Goal: Find specific page/section: Find specific page/section

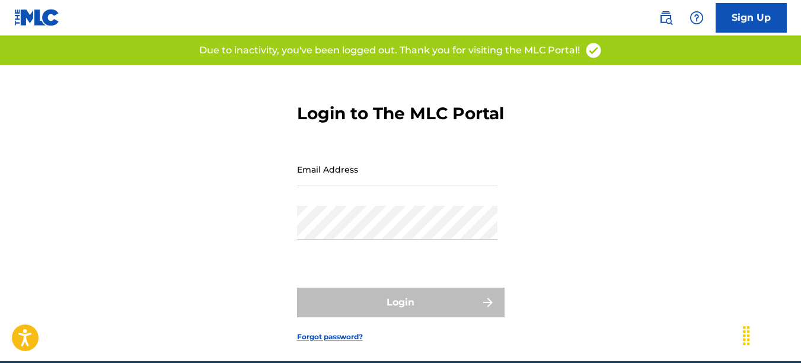
type input "[EMAIL_ADDRESS][DOMAIN_NAME]"
click at [410, 317] on div "Login" at bounding box center [401, 303] width 208 height 30
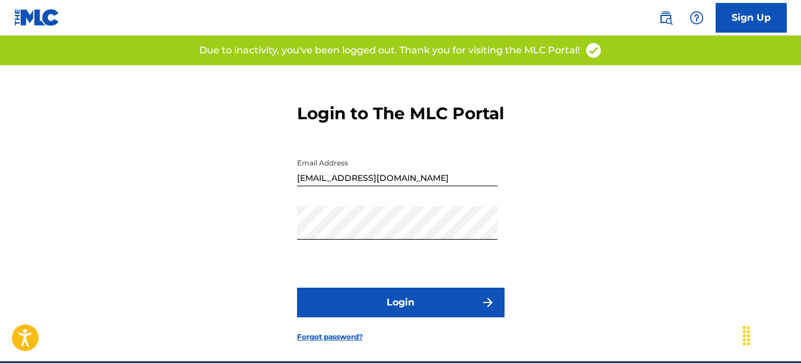
click at [410, 317] on button "Login" at bounding box center [401, 303] width 208 height 30
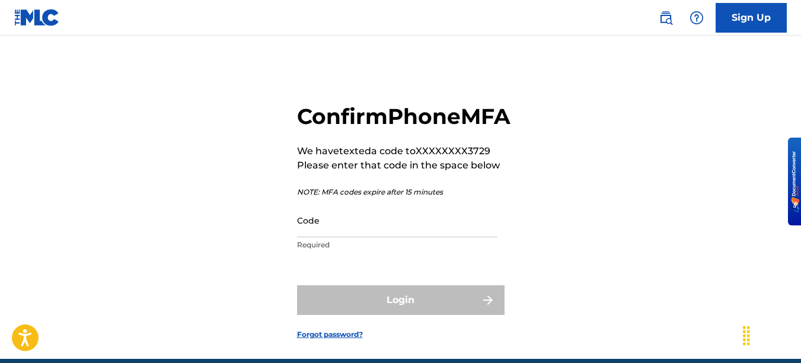
click at [369, 237] on input "Code" at bounding box center [397, 220] width 200 height 34
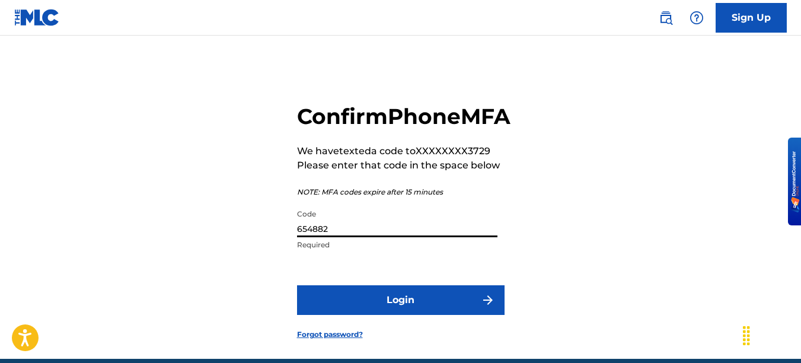
type input "654882"
click at [426, 315] on button "Login" at bounding box center [401, 300] width 208 height 30
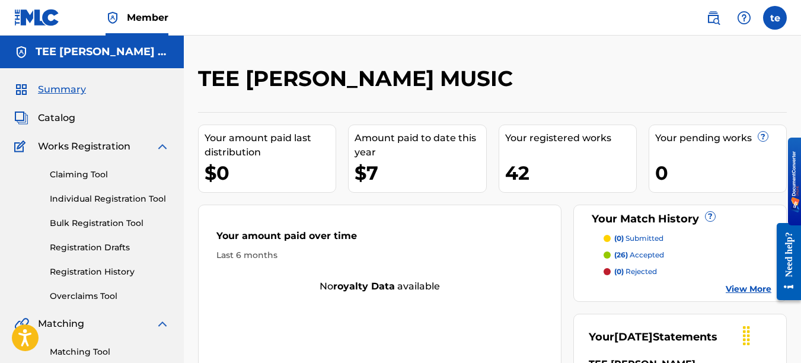
click at [59, 120] on span "Catalog" at bounding box center [56, 118] width 37 height 14
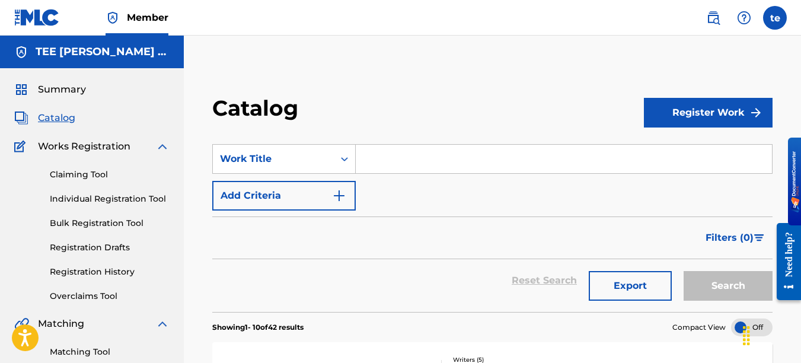
click at [444, 160] on input "Search Form" at bounding box center [564, 159] width 416 height 28
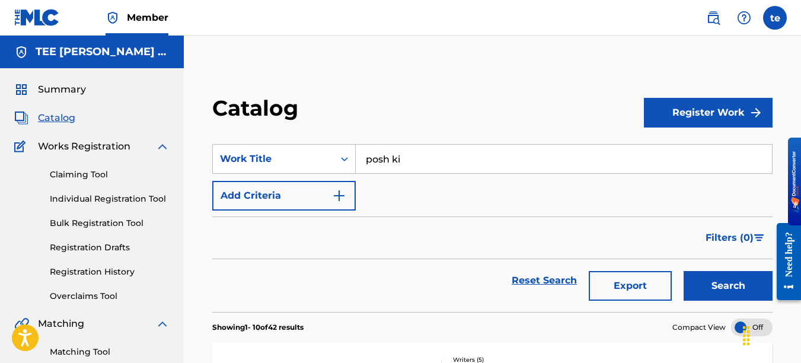
click at [487, 162] on input "posh ki" at bounding box center [564, 159] width 416 height 28
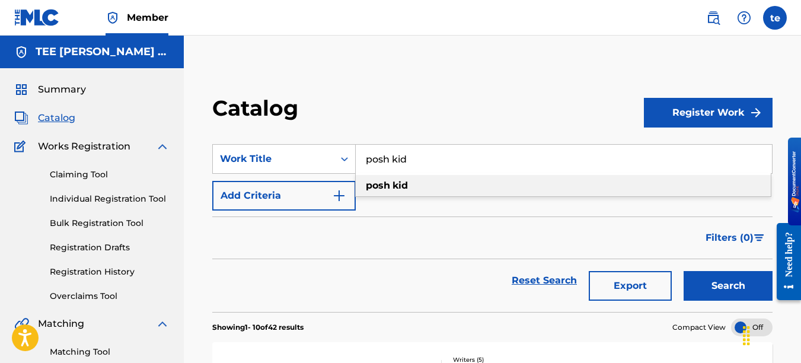
type input "posh kid"
click at [471, 186] on div "posh kid" at bounding box center [563, 185] width 415 height 21
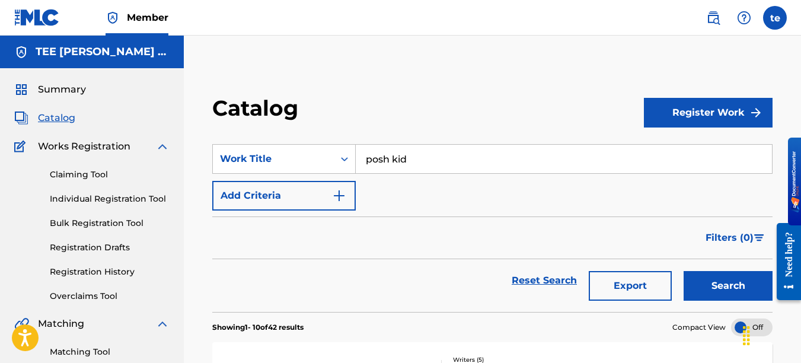
click at [723, 291] on button "Search" at bounding box center [728, 286] width 89 height 30
click at [496, 203] on div "SearchWithCriteria540fd267-b9b9-4874-8ebc-26981929d4e7 Work Title posh kid Add …" at bounding box center [492, 177] width 560 height 66
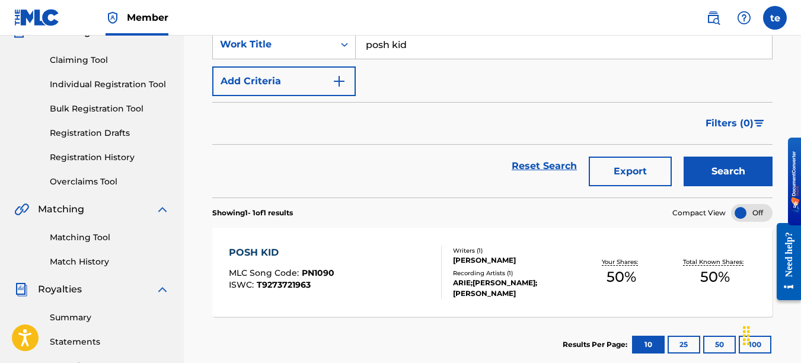
scroll to position [116, 0]
